Goal: Task Accomplishment & Management: Complete application form

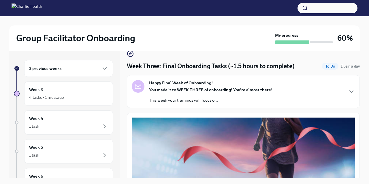
scroll to position [3, 0]
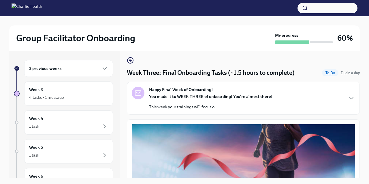
click at [174, 105] on p "This week your trainings will focus o..." at bounding box center [210, 107] width 123 height 6
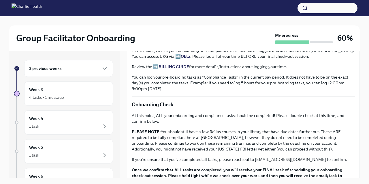
scroll to position [529, 0]
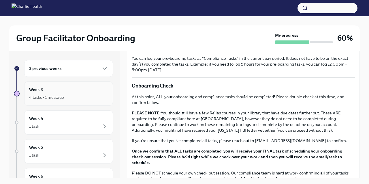
click at [91, 97] on div "4 tasks • 1 message" at bounding box center [68, 97] width 79 height 7
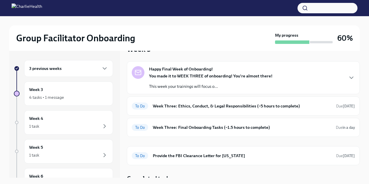
scroll to position [22, 0]
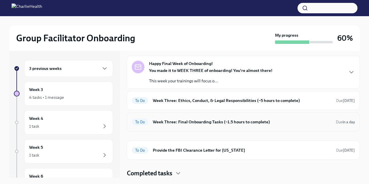
click at [213, 123] on h6 "Week Three: Final Onboarding Tasks (~1.5 hours to complete)" at bounding box center [242, 122] width 179 height 6
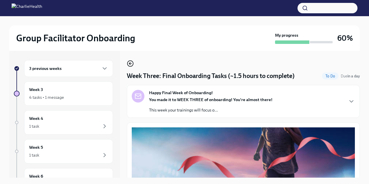
click at [128, 60] on icon "button" at bounding box center [130, 63] width 7 height 7
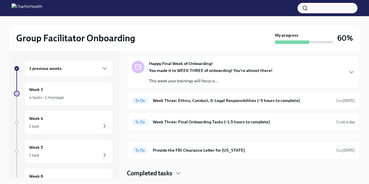
scroll to position [83, 0]
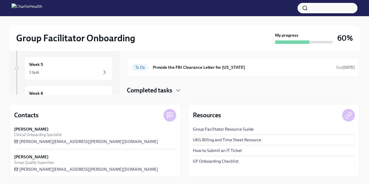
click at [170, 89] on h4 "Completed tasks" at bounding box center [150, 90] width 46 height 9
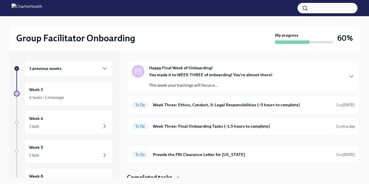
scroll to position [18, 0]
click at [183, 81] on div "You made it to WEEK THREE of onboarding! You're almost there! This week your tr…" at bounding box center [210, 80] width 123 height 16
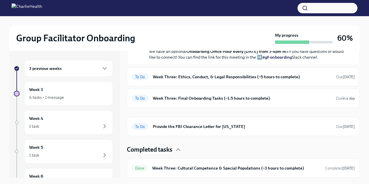
scroll to position [256, 0]
click at [183, 80] on h6 "Week Three: Ethics, Conduct, & Legal Responsibilities (~5 hours to complete)" at bounding box center [242, 77] width 179 height 6
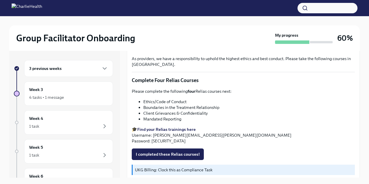
scroll to position [254, 0]
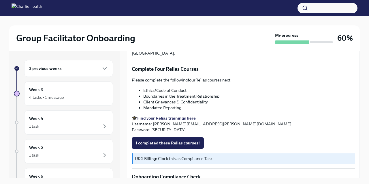
click at [183, 119] on strong "Find your Relias trainings here" at bounding box center [166, 117] width 59 height 5
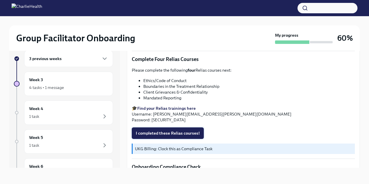
click at [160, 132] on span "I completed these Relias courses!" at bounding box center [168, 133] width 64 height 6
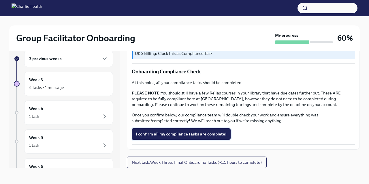
click at [163, 133] on span "I confirm all my compliance tasks are complete!" at bounding box center [181, 134] width 91 height 6
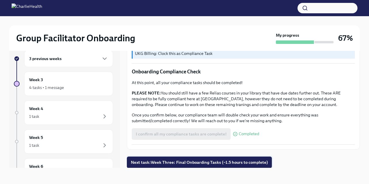
click at [168, 162] on span "Next task : Week Three: Final Onboarding Tasks (~1.5 hours to complete)" at bounding box center [199, 162] width 137 height 6
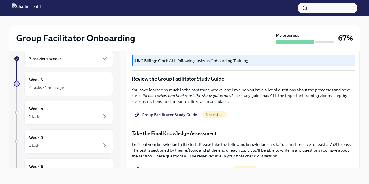
scroll to position [233, 0]
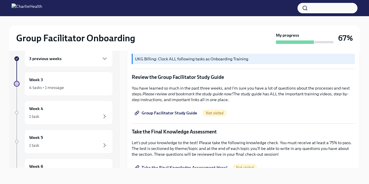
click at [183, 112] on span "Group Facilitator Study Guide" at bounding box center [166, 113] width 61 height 6
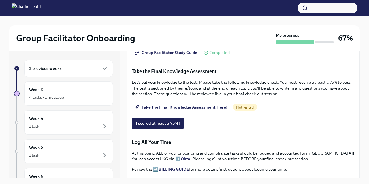
scroll to position [312, 0]
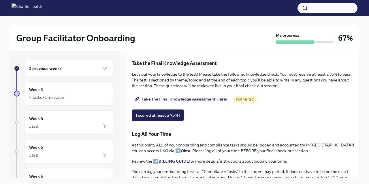
click at [220, 98] on span "Take the Final Knowledge Assessment Here!" at bounding box center [182, 99] width 92 height 6
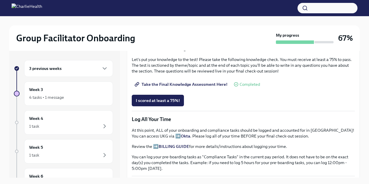
scroll to position [327, 0]
click at [160, 102] on span "I scored at least a 75%!" at bounding box center [158, 100] width 44 height 6
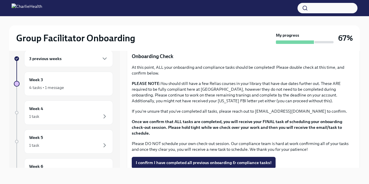
scroll to position [467, 0]
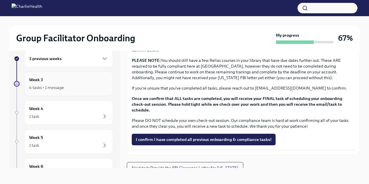
click at [65, 90] on div "4 tasks • 1 message" at bounding box center [68, 87] width 79 height 7
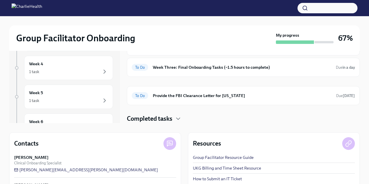
scroll to position [83, 0]
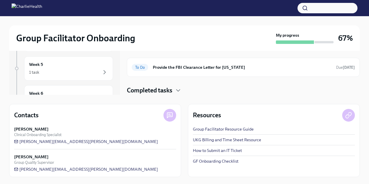
click at [296, 44] on div "Group Facilitator Onboarding My progress 67%" at bounding box center [184, 37] width 351 height 25
click at [250, 74] on div "To Do Provide the FBI Clearance Letter for [US_STATE] Due [DATE]" at bounding box center [243, 67] width 233 height 19
click at [236, 69] on h6 "Provide the FBI Clearance Letter for [US_STATE]" at bounding box center [242, 67] width 179 height 6
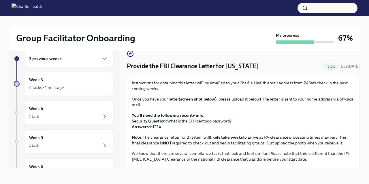
scroll to position [10, 0]
click at [62, 84] on div "4 tasks • 1 message" at bounding box center [68, 87] width 79 height 7
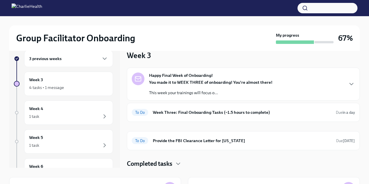
click at [171, 82] on strong "You made it to WEEK THREE of onboarding! You're almost there!" at bounding box center [210, 82] width 123 height 5
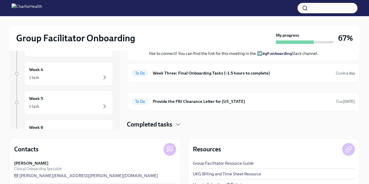
scroll to position [83, 0]
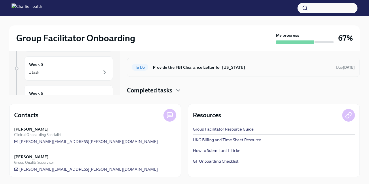
click at [157, 70] on div "To Do Provide the FBI Clearance Letter for [US_STATE] Due [DATE]" at bounding box center [243, 67] width 223 height 9
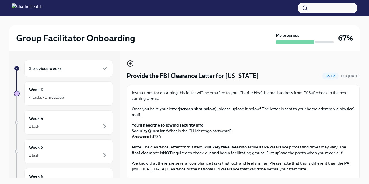
click at [132, 63] on icon "button" at bounding box center [130, 63] width 7 height 7
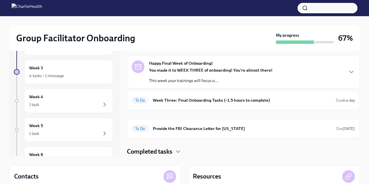
scroll to position [27, 0]
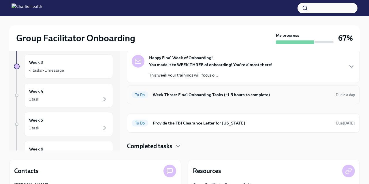
click at [251, 97] on h6 "Week Three: Final Onboarding Tasks (~1.5 hours to complete)" at bounding box center [242, 94] width 179 height 6
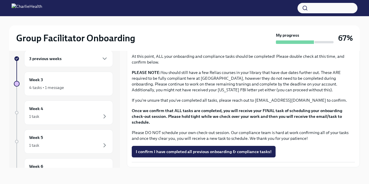
scroll to position [467, 0]
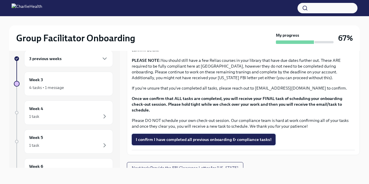
click at [232, 136] on span "I confirm I have completed all previous onboarding & compliance tasks!" at bounding box center [204, 139] width 136 height 6
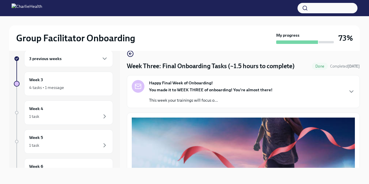
scroll to position [0, 0]
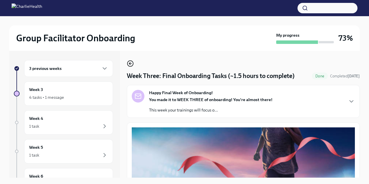
click at [132, 64] on icon "button" at bounding box center [130, 63] width 7 height 7
